Goal: Task Accomplishment & Management: Complete application form

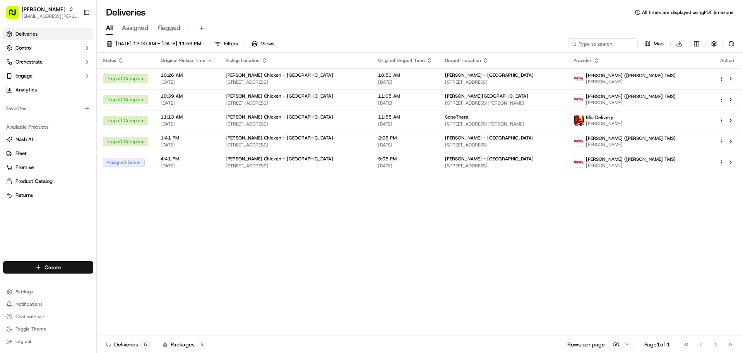
click at [77, 267] on html "Starbird [EMAIL_ADDRESS][PERSON_NAME][DOMAIN_NAME] Toggle Sidebar Deliveries Co…" at bounding box center [371, 176] width 743 height 353
drag, startPoint x: 136, startPoint y: 281, endPoint x: 182, endPoint y: 275, distance: 46.4
click at [135, 281] on link "Delivery" at bounding box center [140, 281] width 86 height 14
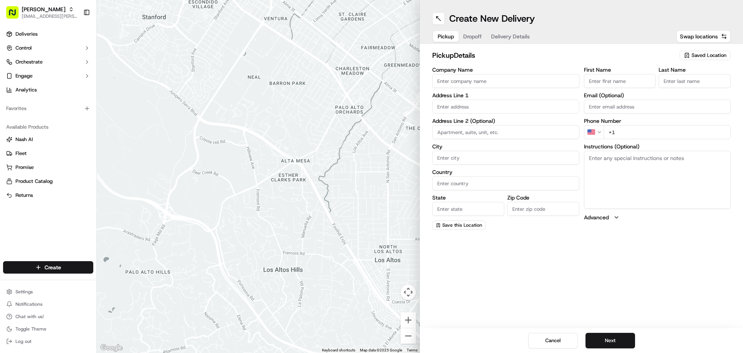
click at [718, 55] on span "Saved Location" at bounding box center [709, 55] width 35 height 7
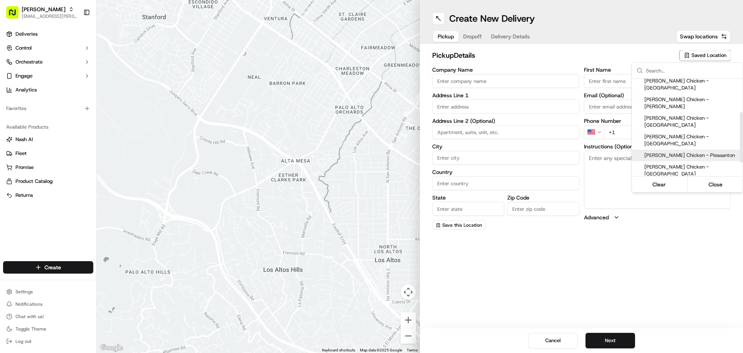
scroll to position [77, 0]
click at [698, 187] on span "[PERSON_NAME] Chicken - [GEOGRAPHIC_DATA][PERSON_NAME]" at bounding box center [691, 194] width 95 height 14
type input "[PERSON_NAME] Chicken - [GEOGRAPHIC_DATA][PERSON_NAME]"
type input "[STREET_ADDRESS][PERSON_NAME]"
type input "[GEOGRAPHIC_DATA][PERSON_NAME]"
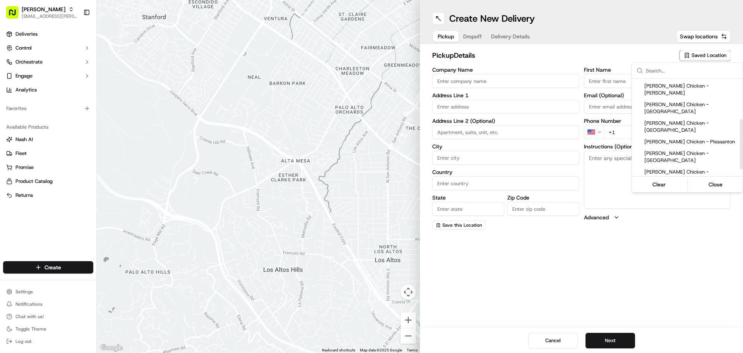
type input "US"
type input "CA"
type input "95131"
type input "[PERSON_NAME]"
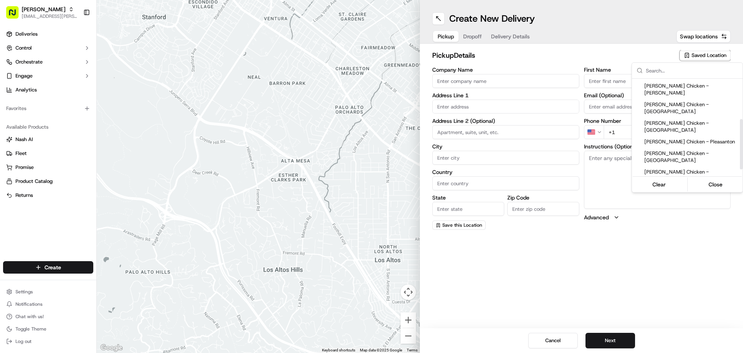
type input "[PHONE_NUMBER]"
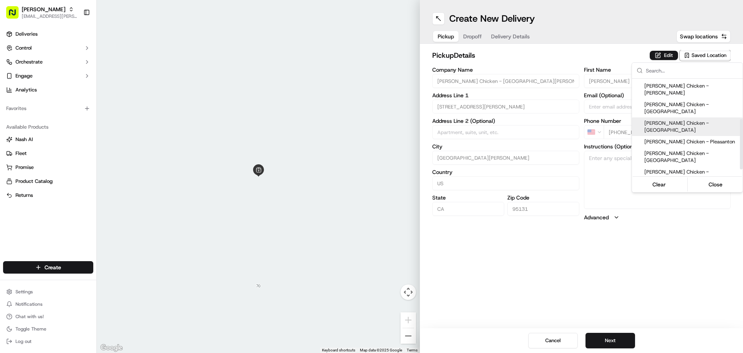
click at [662, 54] on html "Starbird [EMAIL_ADDRESS][PERSON_NAME][DOMAIN_NAME] Toggle Sidebar Deliveries Co…" at bounding box center [371, 176] width 743 height 353
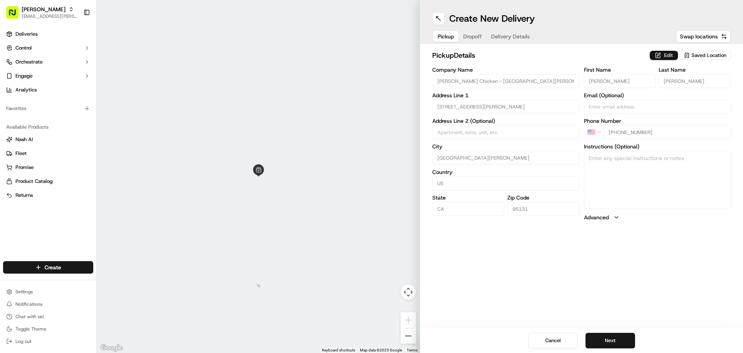
click at [660, 57] on button "Edit" at bounding box center [664, 55] width 28 height 9
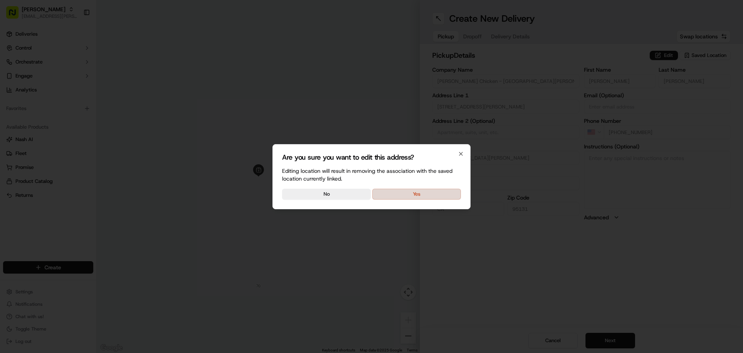
click at [452, 195] on button "Yes" at bounding box center [416, 193] width 89 height 11
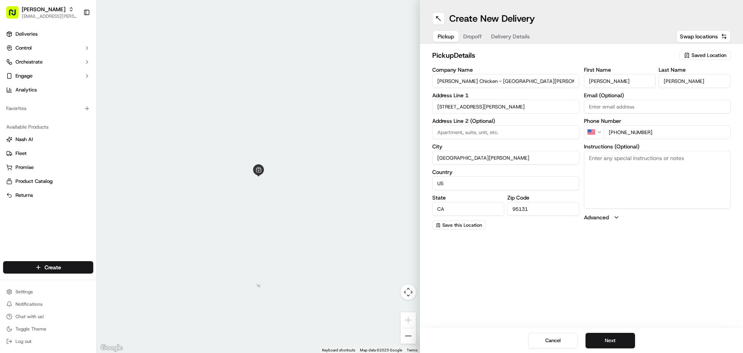
drag, startPoint x: 622, startPoint y: 82, endPoint x: 547, endPoint y: 79, distance: 75.2
click at [547, 79] on div "Company Name [PERSON_NAME] Chicken - San [PERSON_NAME] Address Line 1 [STREET_A…" at bounding box center [581, 148] width 298 height 163
click at [608, 249] on div "Create New Delivery Pickup Dropoff Delivery Details Swap locations pickup Detai…" at bounding box center [581, 176] width 323 height 353
drag, startPoint x: 615, startPoint y: 79, endPoint x: 569, endPoint y: 77, distance: 46.1
click at [569, 77] on div "Company Name [PERSON_NAME] Chicken - San [PERSON_NAME] Address Line 1 [STREET_A…" at bounding box center [581, 148] width 298 height 163
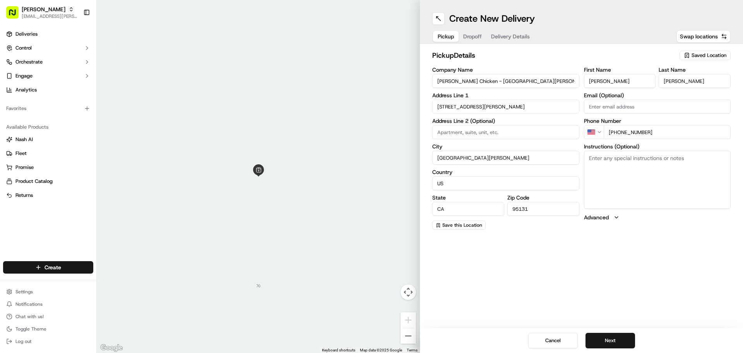
click at [607, 77] on input "[PERSON_NAME]" at bounding box center [620, 81] width 72 height 14
click at [608, 77] on input "[PERSON_NAME]" at bounding box center [620, 81] width 72 height 14
type input "[PERSON_NAME]"
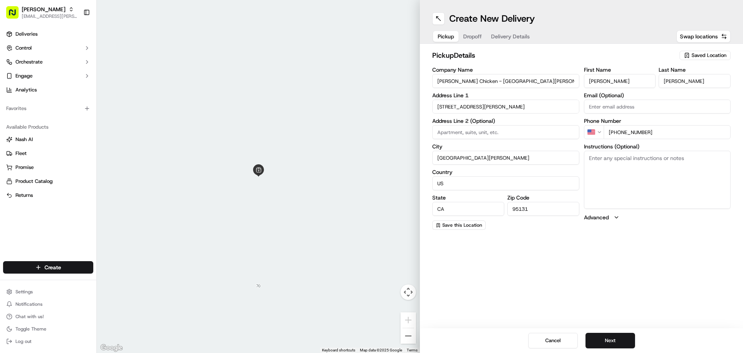
drag, startPoint x: 662, startPoint y: 128, endPoint x: 616, endPoint y: 137, distance: 46.5
click at [616, 137] on input "[PHONE_NUMBER]" at bounding box center [667, 132] width 127 height 14
type input "[PHONE_NUMBER]"
click at [634, 166] on textarea "Instructions (Optional)" at bounding box center [657, 180] width 147 height 58
click at [639, 179] on textarea "Instructions (Optional)" at bounding box center [657, 180] width 147 height 58
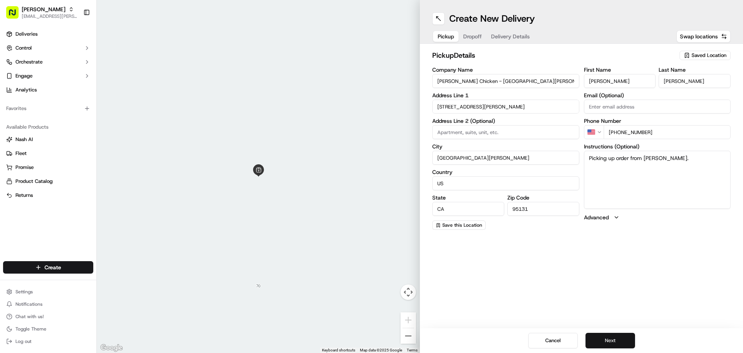
type textarea "Picking up order from [PERSON_NAME]."
click at [606, 337] on button "Next" at bounding box center [611, 339] width 50 height 15
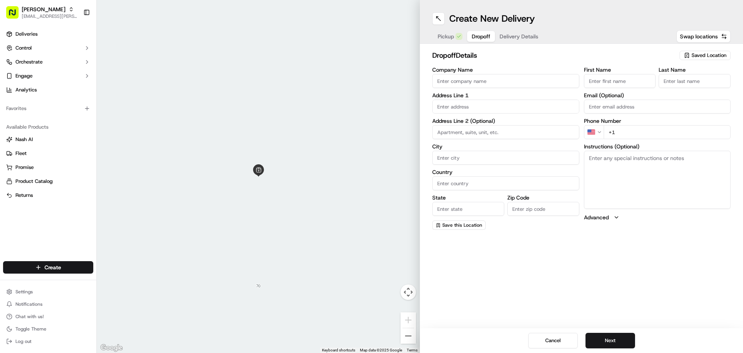
click at [524, 80] on input "Company Name" at bounding box center [505, 81] width 147 height 14
click at [527, 80] on input "Company Name" at bounding box center [505, 81] width 147 height 14
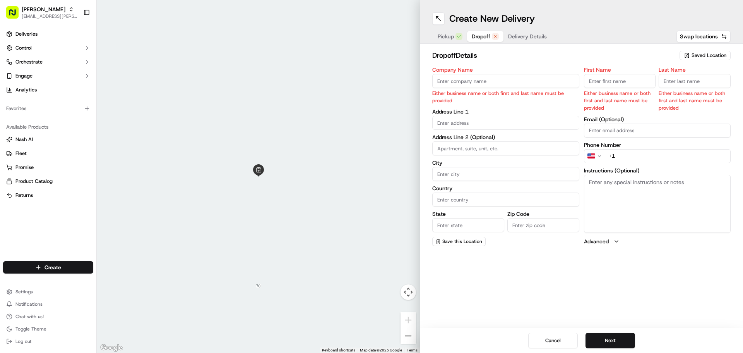
drag, startPoint x: 545, startPoint y: 81, endPoint x: 545, endPoint y: 77, distance: 4.3
click at [545, 81] on input "Company Name" at bounding box center [505, 81] width 147 height 14
drag, startPoint x: 538, startPoint y: 84, endPoint x: 451, endPoint y: 84, distance: 86.3
click at [451, 84] on input "[PERSON_NAME] - [GEOGRAPHIC_DATA][PERSON_NAME]" at bounding box center [505, 81] width 147 height 14
type input "[PERSON_NAME]"
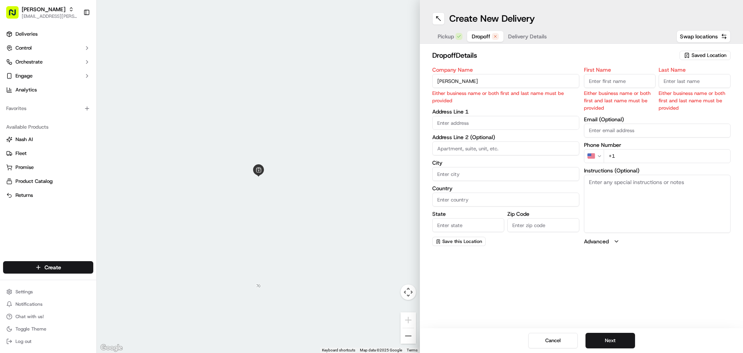
click at [449, 123] on body "Starbird [EMAIL_ADDRESS][PERSON_NAME][DOMAIN_NAME] Toggle Sidebar Deliveries Co…" at bounding box center [371, 176] width 743 height 353
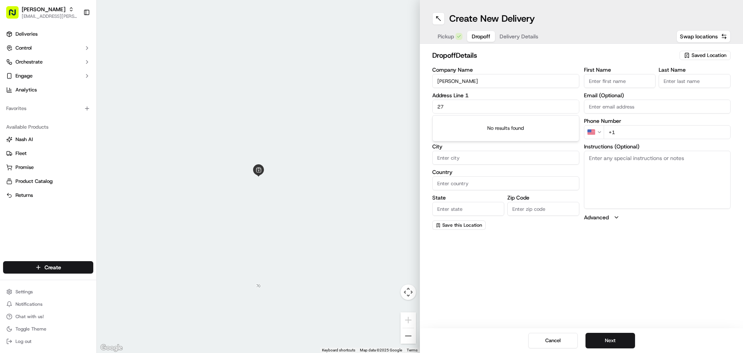
type input "2"
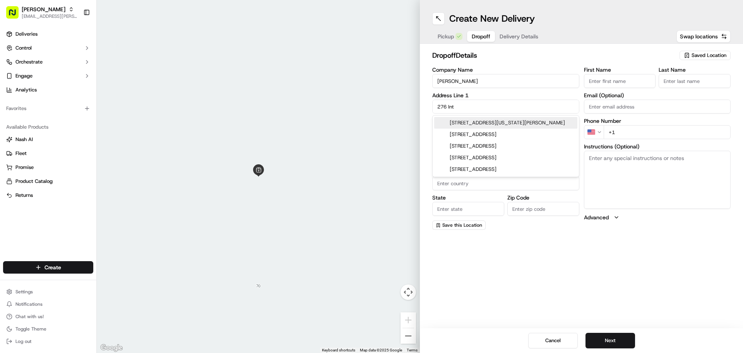
type input "[STREET_ADDRESS]"
type input "[GEOGRAPHIC_DATA][PERSON_NAME]"
type input "[GEOGRAPHIC_DATA]"
type input "CA"
type input "95119"
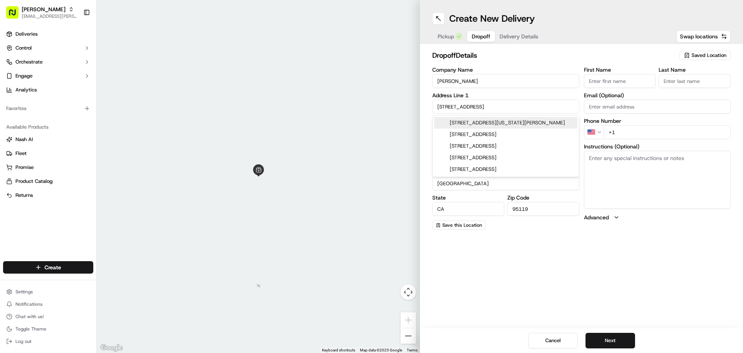
type input "[PERSON_NAME]"
type input "Gee"
click at [493, 123] on div "[STREET_ADDRESS]" at bounding box center [505, 123] width 143 height 12
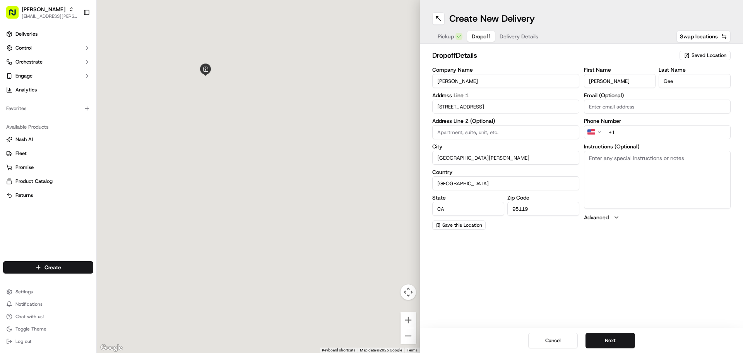
type input "[STREET_ADDRESS]"
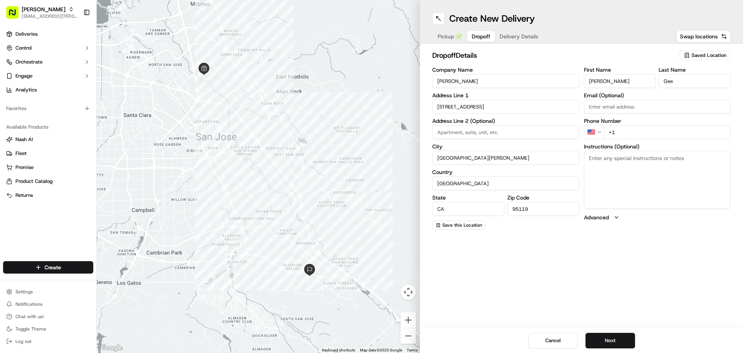
click at [648, 244] on div "Create New Delivery Pickup Dropoff Delivery Details Swap locations dropoff Deta…" at bounding box center [581, 176] width 323 height 353
click at [682, 135] on input "+1" at bounding box center [667, 132] width 127 height 14
type input "[PHONE_NUMBER]"
click at [656, 170] on textarea "Instructions (Optional)" at bounding box center [657, 180] width 147 height 58
paste textarea "order for delivery at 11:30 AM at [PERSON_NAME][GEOGRAPHIC_DATA][PERSON_NAME] (…"
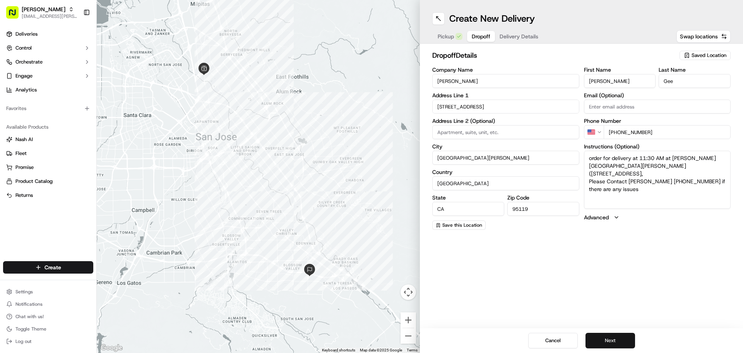
type textarea "order for delivery at 11:30 AM at [PERSON_NAME][GEOGRAPHIC_DATA][PERSON_NAME] (…"
click at [625, 338] on button "Next" at bounding box center [611, 339] width 50 height 15
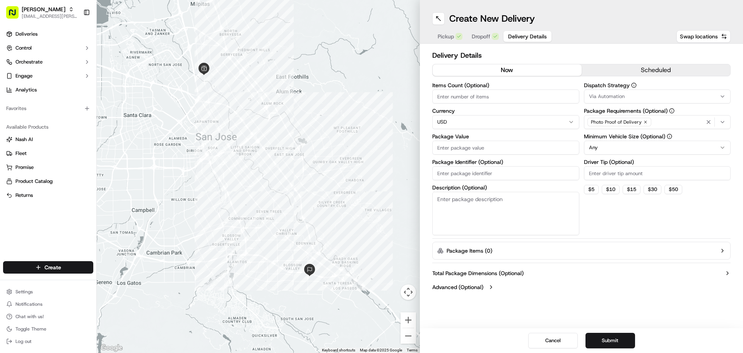
click at [636, 72] on button "scheduled" at bounding box center [656, 70] width 149 height 12
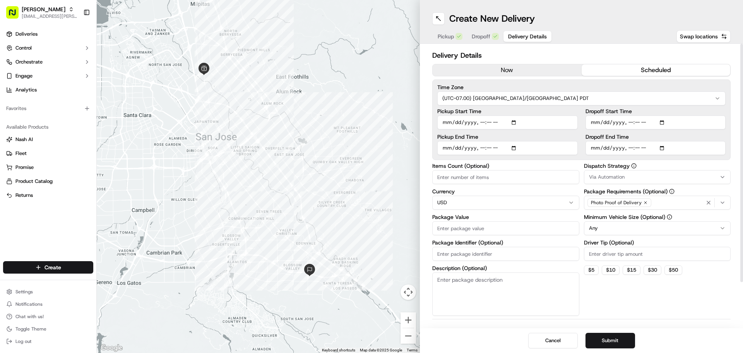
click at [648, 181] on button "Via Automation" at bounding box center [657, 177] width 147 height 14
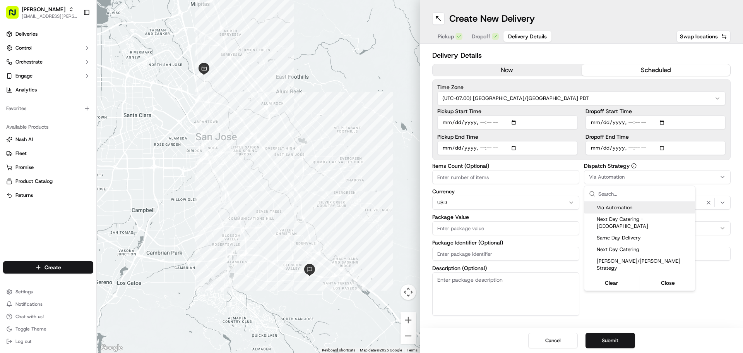
click at [542, 177] on html "Starbird [EMAIL_ADDRESS][PERSON_NAME][DOMAIN_NAME] Toggle Sidebar Deliveries Co…" at bounding box center [371, 176] width 743 height 353
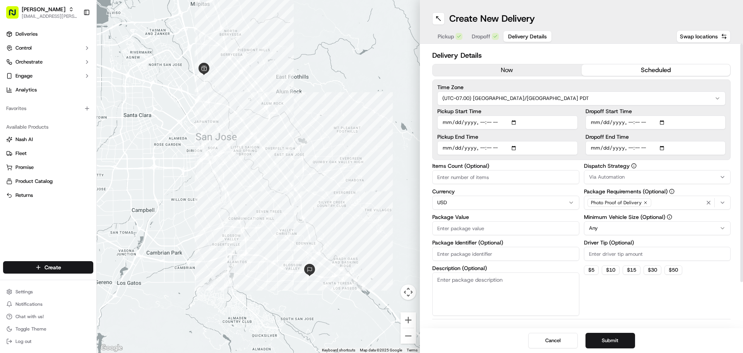
click at [600, 177] on span "Via Automation" at bounding box center [607, 176] width 36 height 7
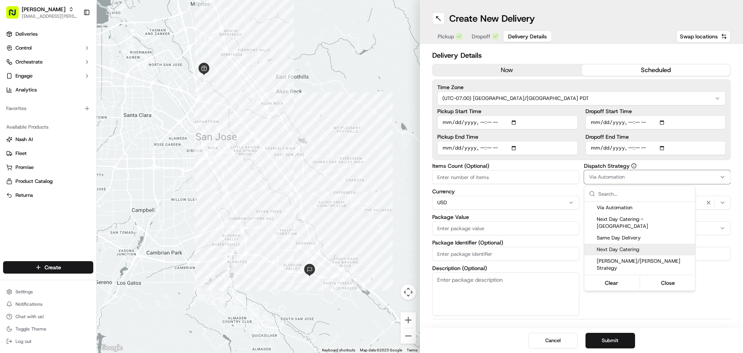
click at [644, 247] on div "Next Day Catering" at bounding box center [639, 249] width 111 height 12
click at [536, 180] on html "Starbird [EMAIL_ADDRESS][PERSON_NAME][DOMAIN_NAME] Toggle Sidebar Deliveries Co…" at bounding box center [371, 176] width 743 height 353
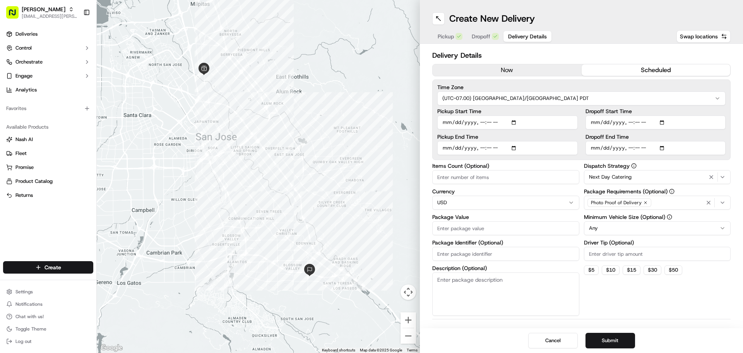
click at [536, 180] on input "Items Count (Optional)" at bounding box center [505, 177] width 147 height 14
type input "29"
click at [622, 252] on input "Driver Tip (Optional)" at bounding box center [657, 254] width 147 height 14
type input "10.00"
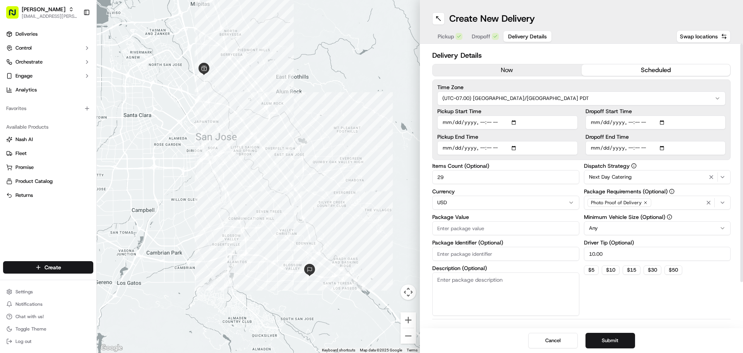
click at [535, 232] on input "Package Value" at bounding box center [505, 228] width 147 height 14
click at [662, 146] on input "Dropoff End Time" at bounding box center [656, 148] width 140 height 14
type input "[DATE]T11:35"
click at [663, 122] on input "Dropoff Start Time" at bounding box center [656, 122] width 140 height 14
type input "[DATE]T11:15"
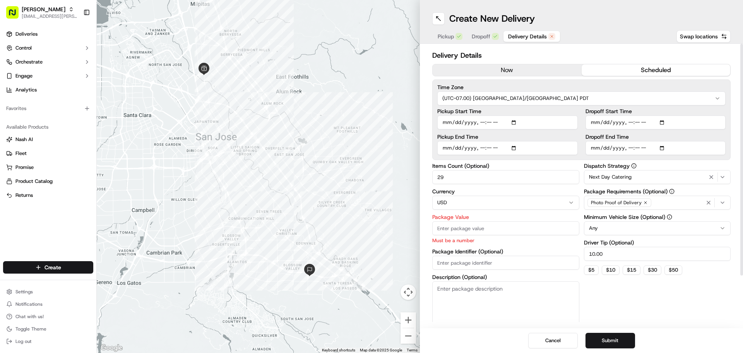
click at [696, 300] on div "Dispatch Strategy Next Day Catering Package Requirements (Optional) Photo Proof…" at bounding box center [657, 243] width 147 height 161
click at [485, 228] on input "Package Value" at bounding box center [505, 228] width 147 height 14
type input "415.00"
click at [615, 314] on div "Dispatch Strategy Next Day Catering Package Requirements (Optional) Photo Proof…" at bounding box center [657, 243] width 147 height 161
click at [613, 342] on button "Submit" at bounding box center [611, 339] width 50 height 15
